Goal: Transaction & Acquisition: Purchase product/service

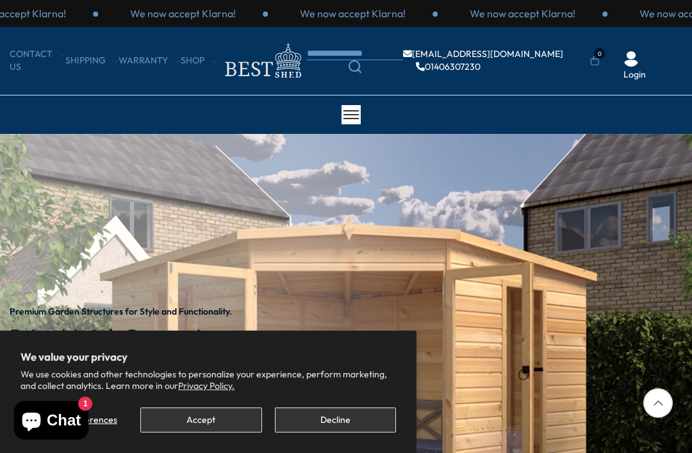
click at [209, 421] on button "Accept" at bounding box center [200, 419] width 121 height 25
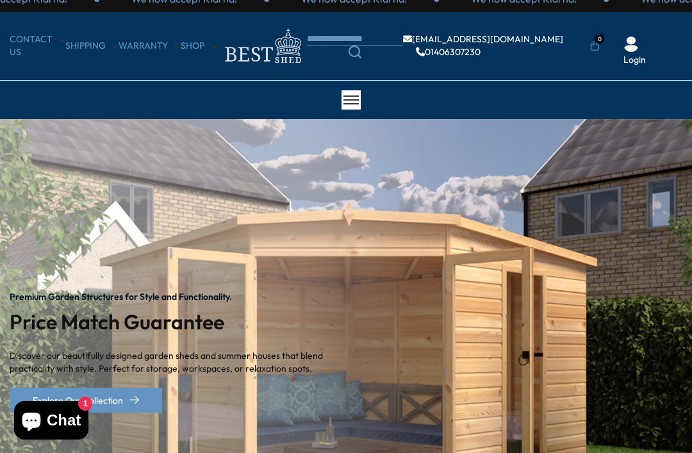
scroll to position [34, 0]
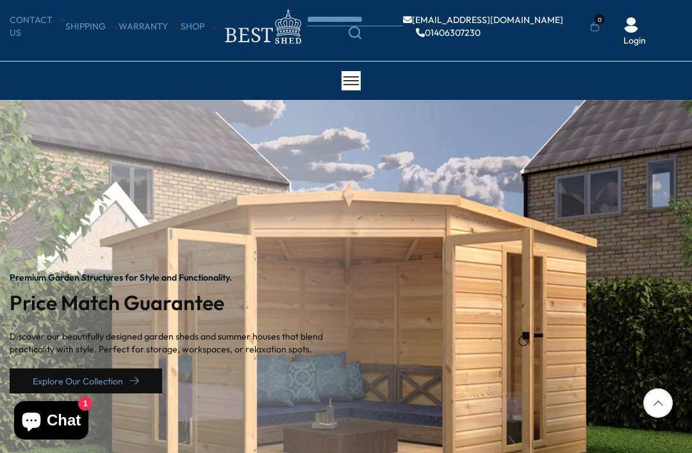
click at [126, 384] on link "Explore Our Collection" at bounding box center [86, 380] width 152 height 25
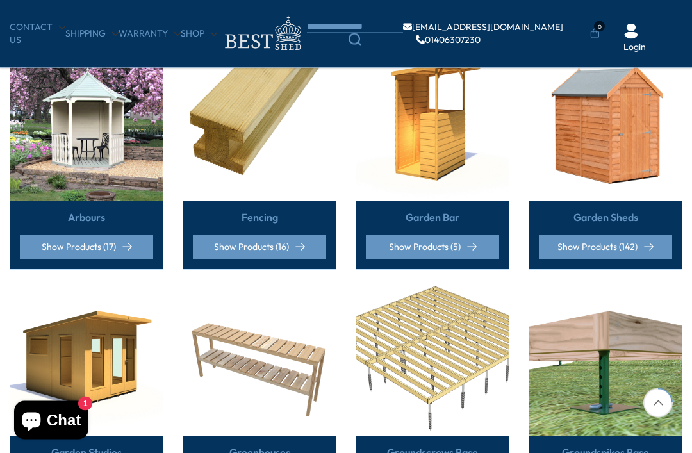
scroll to position [327, 0]
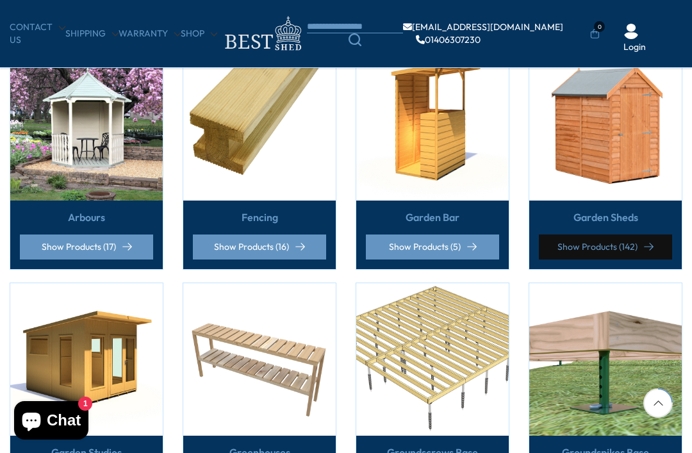
click at [583, 242] on link "Show Products (142)" at bounding box center [605, 246] width 133 height 25
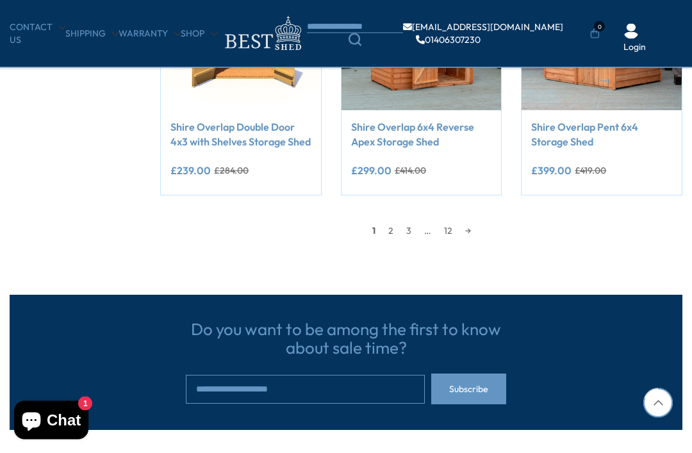
scroll to position [1137, 0]
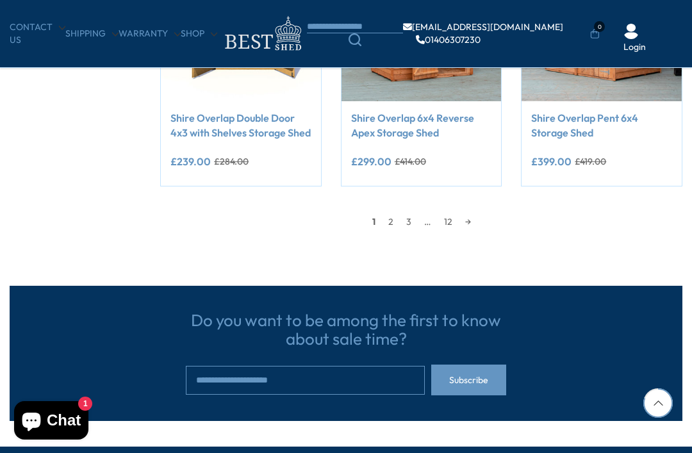
click at [392, 225] on link "2" at bounding box center [391, 221] width 18 height 19
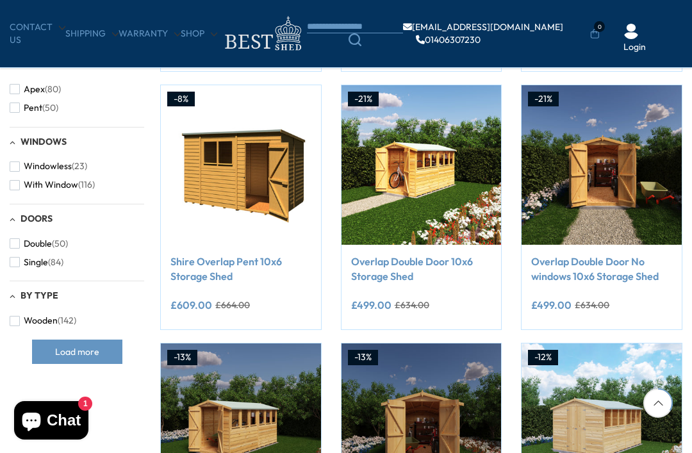
scroll to position [476, 0]
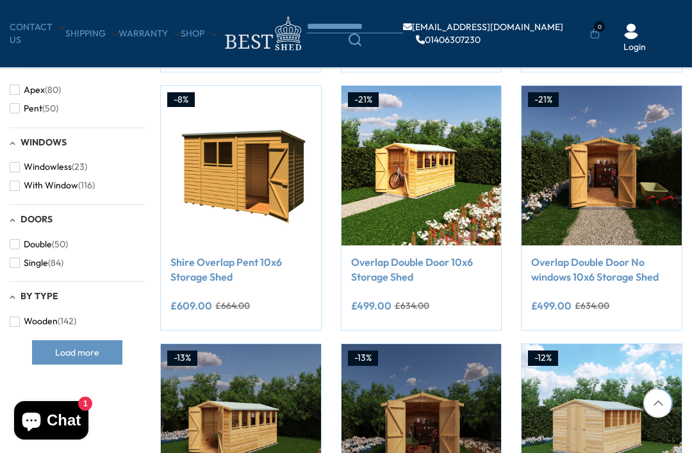
click at [587, 273] on link "Overlap Double Door No windows 10x6 Storage Shed" at bounding box center [601, 269] width 141 height 29
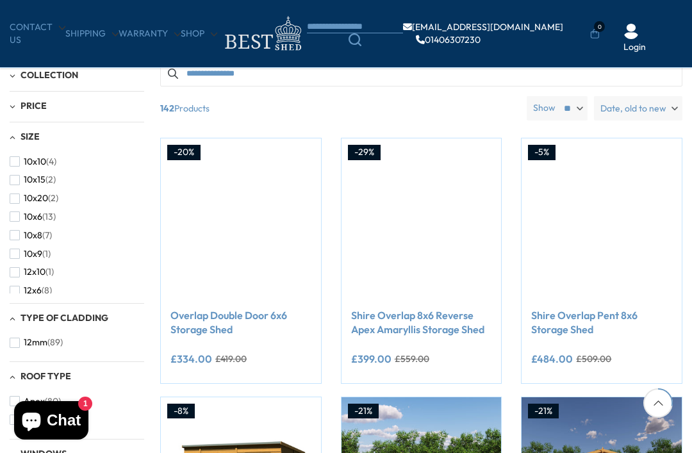
scroll to position [133, 0]
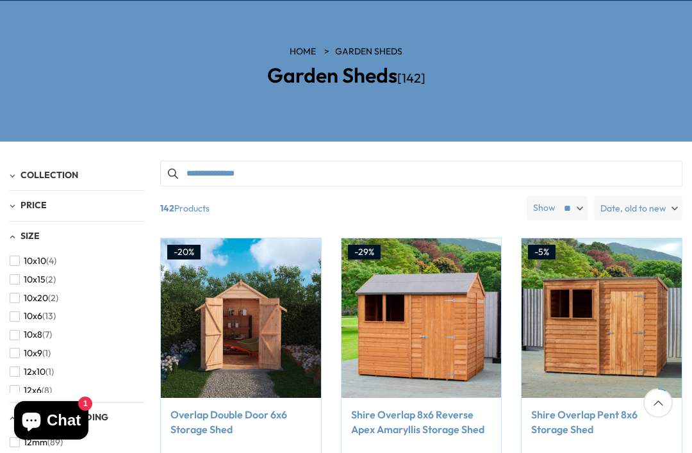
scroll to position [1178, 0]
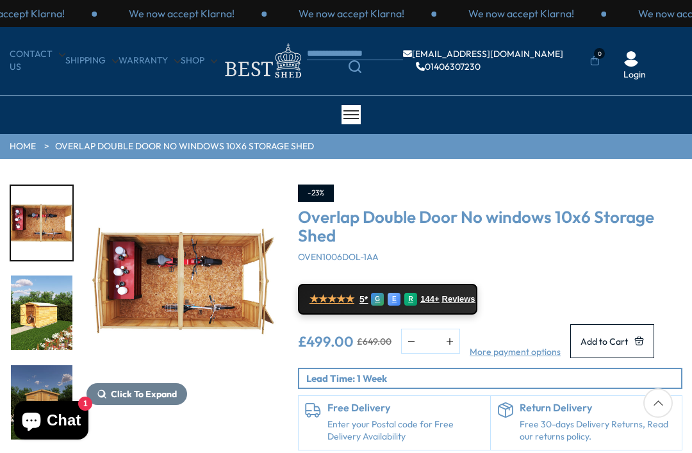
click at [37, 318] on img "3 / 15" at bounding box center [41, 312] width 61 height 74
